Goal: Transaction & Acquisition: Book appointment/travel/reservation

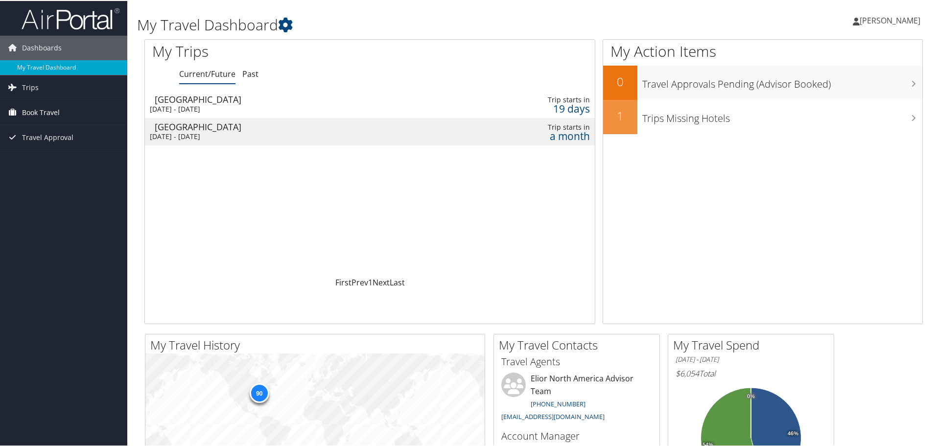
click at [55, 112] on span "Book Travel" at bounding box center [41, 111] width 38 height 24
click at [54, 159] on link "Book/Manage Online Trips" at bounding box center [63, 160] width 127 height 15
